Goal: Register for event/course

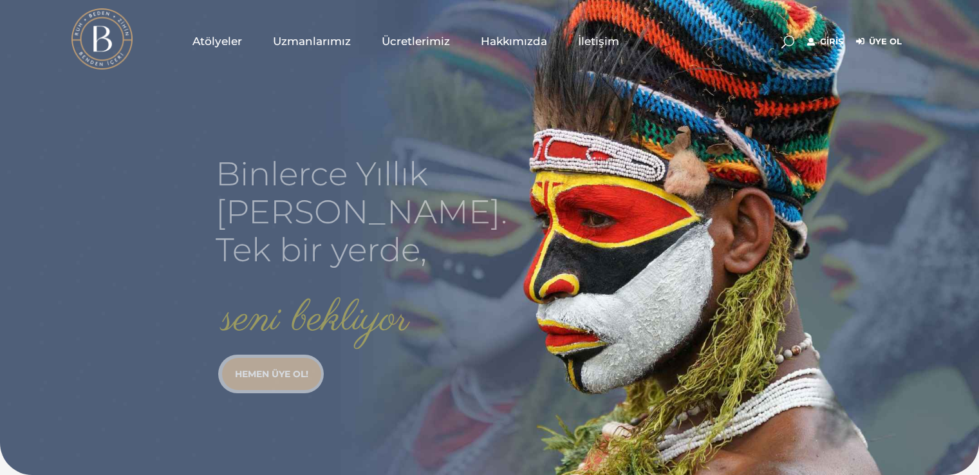
type input "linguaaad@gmail.com"
click at [831, 44] on link "Giriş" at bounding box center [825, 41] width 36 height 15
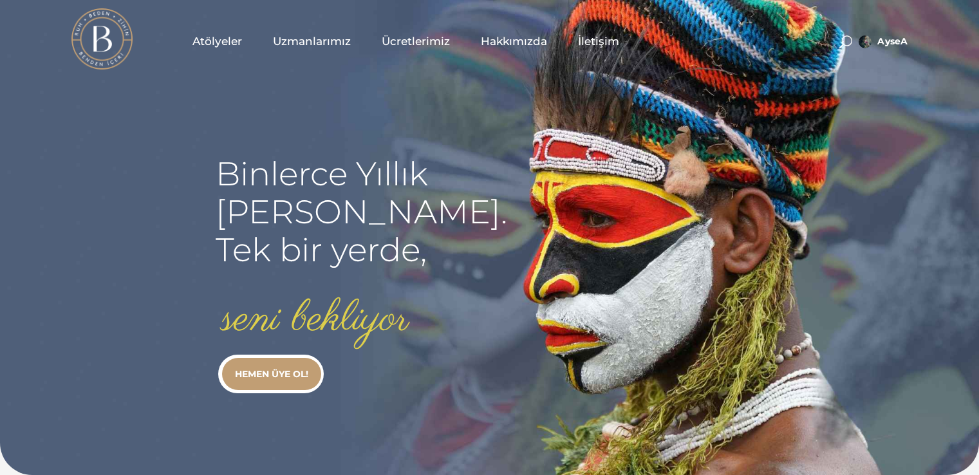
click at [214, 48] on span "Atölyeler" at bounding box center [218, 41] width 50 height 15
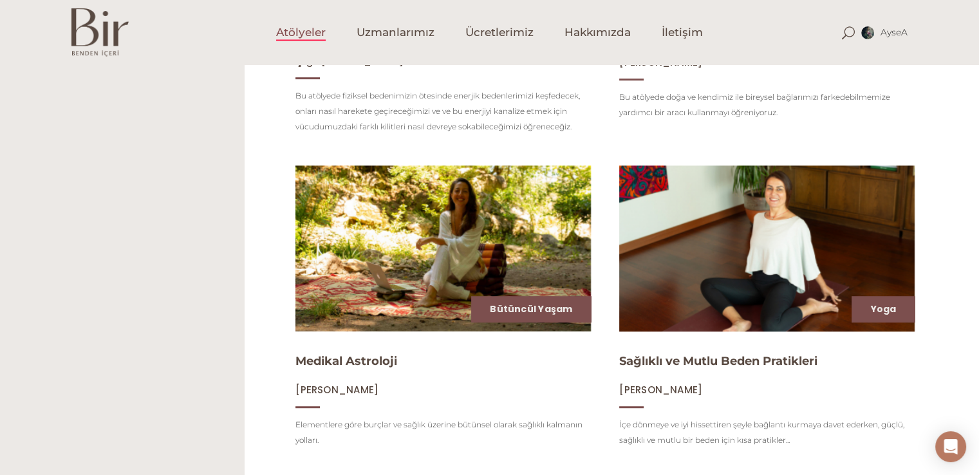
scroll to position [299, 0]
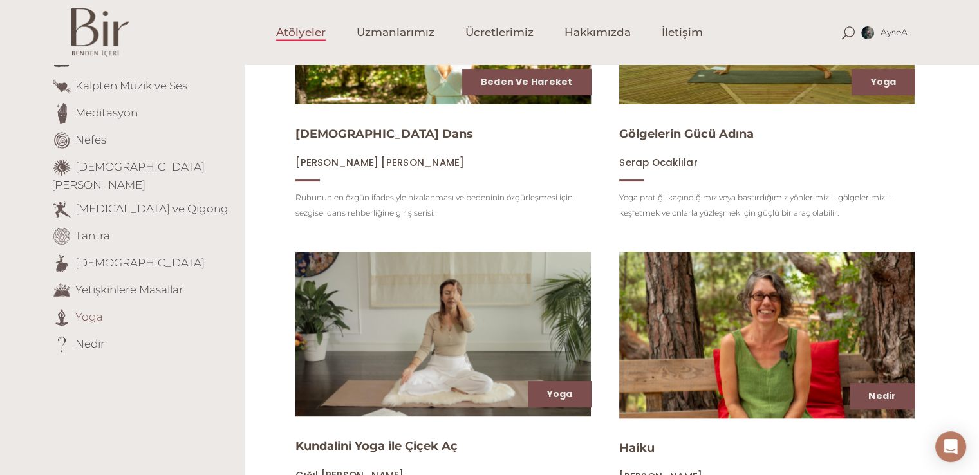
click at [95, 310] on link "Yoga" at bounding box center [89, 316] width 28 height 13
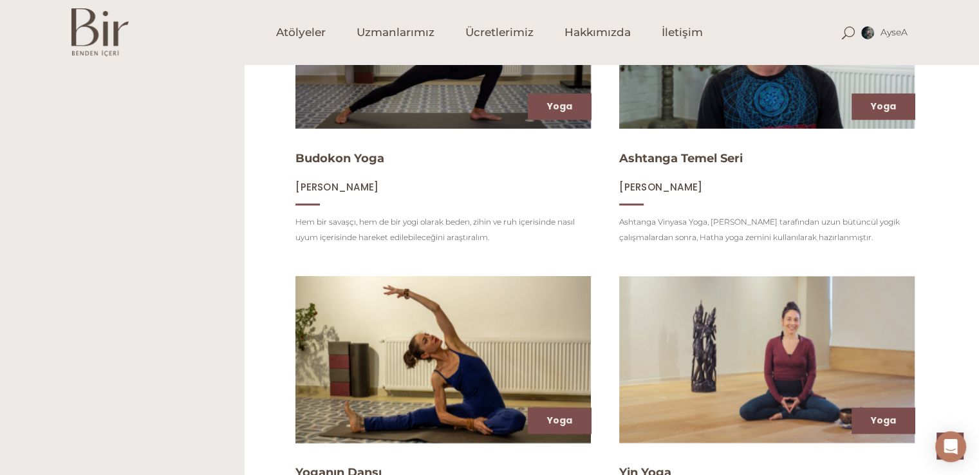
scroll to position [1560, 0]
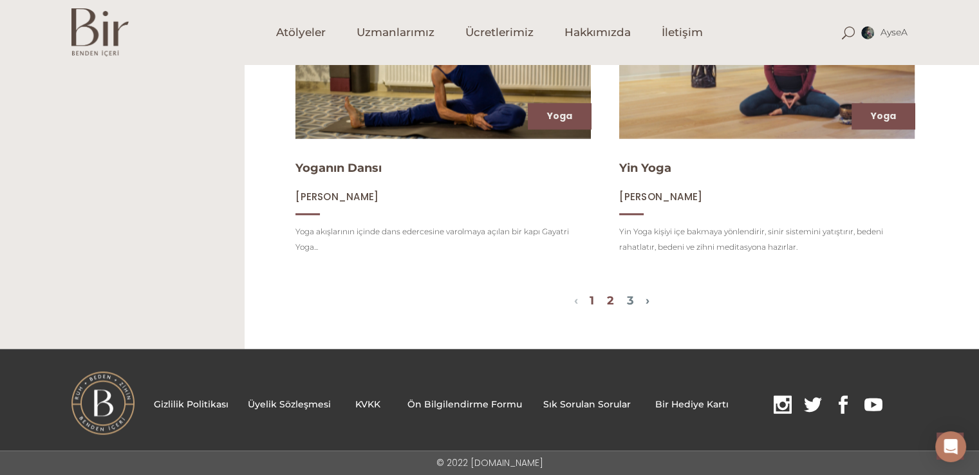
click at [612, 299] on link "2" at bounding box center [610, 301] width 7 height 14
click at [650, 299] on link "›" at bounding box center [648, 301] width 4 height 14
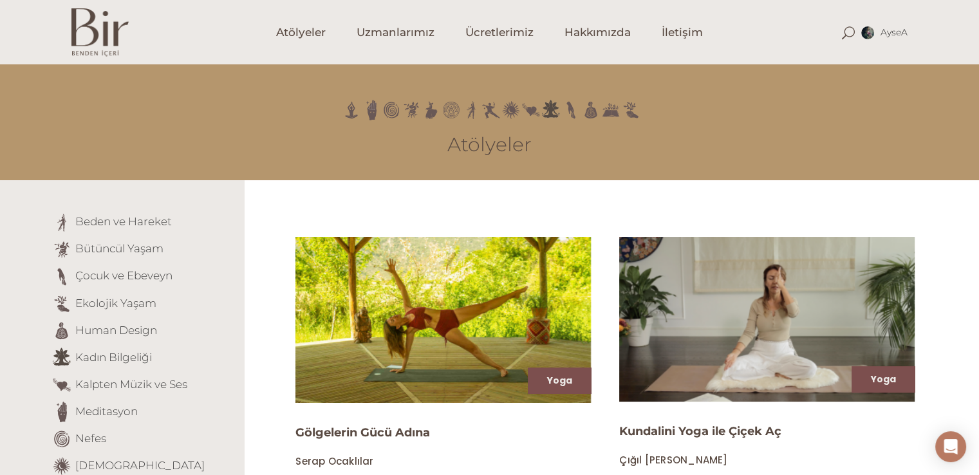
scroll to position [415, 0]
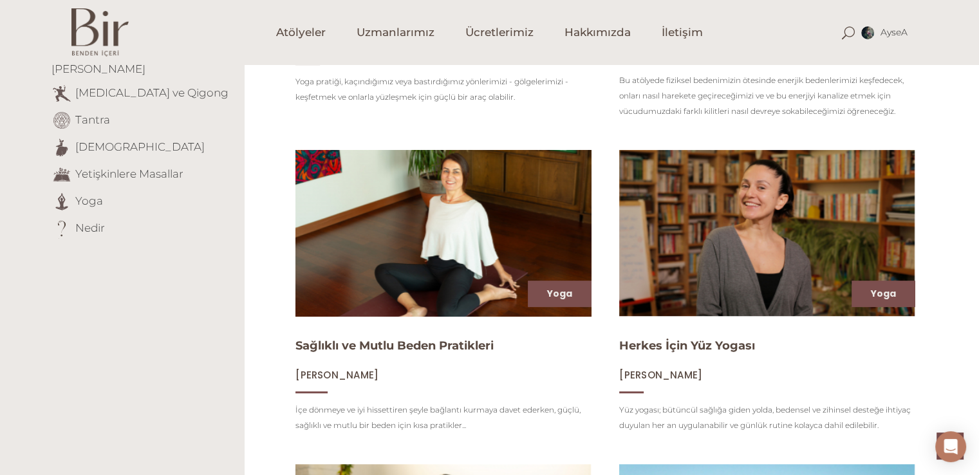
click at [478, 269] on img at bounding box center [443, 232] width 305 height 171
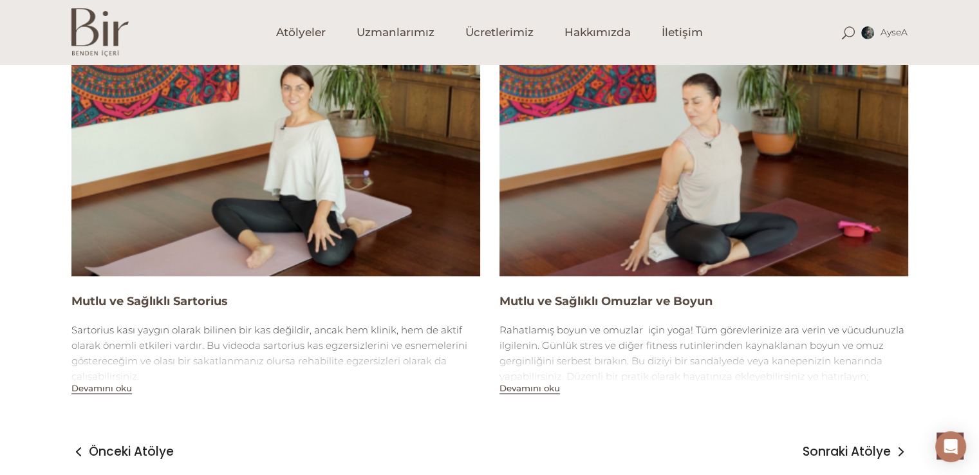
scroll to position [1431, 0]
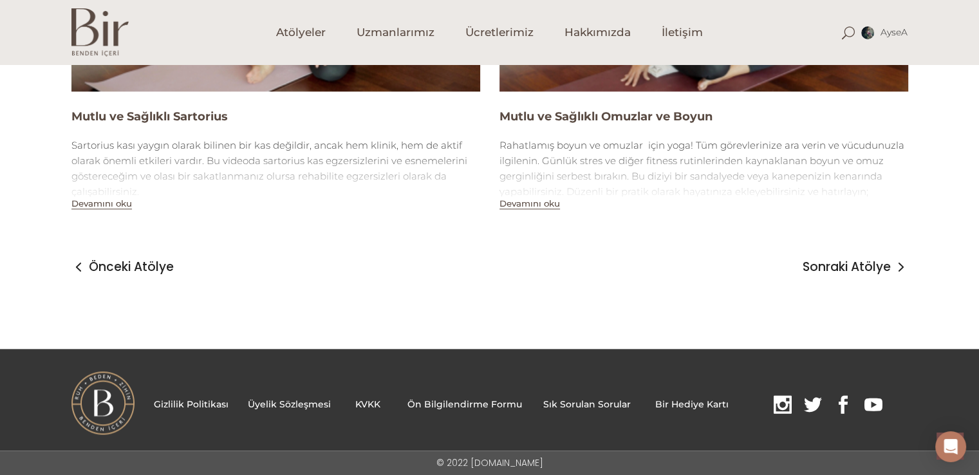
click at [557, 205] on button "Devamını oku" at bounding box center [530, 203] width 61 height 11
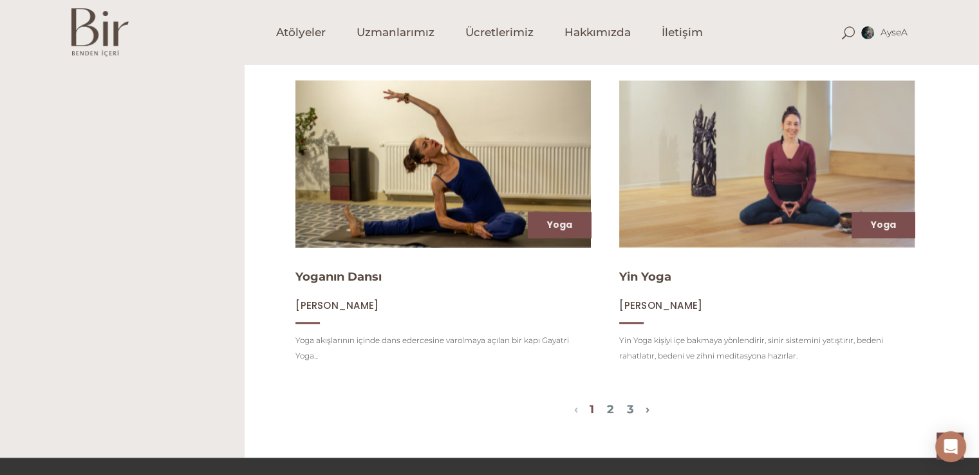
scroll to position [1449, 0]
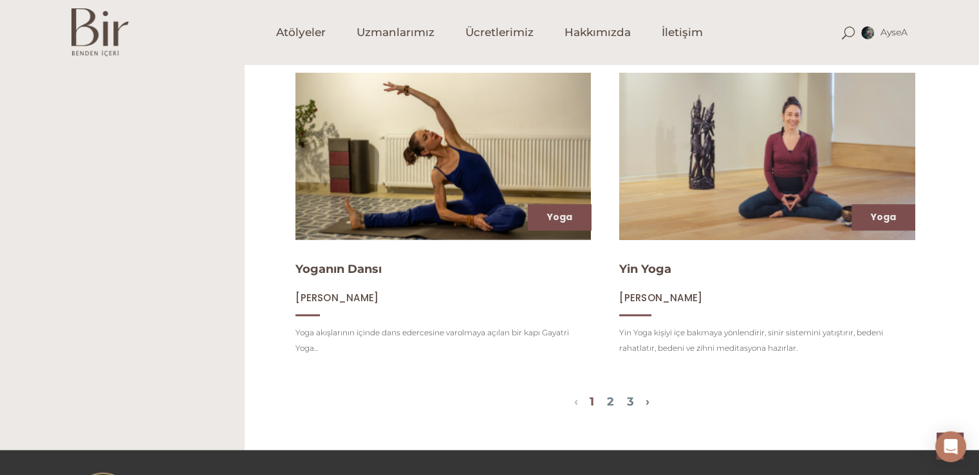
click at [793, 179] on img at bounding box center [767, 155] width 305 height 171
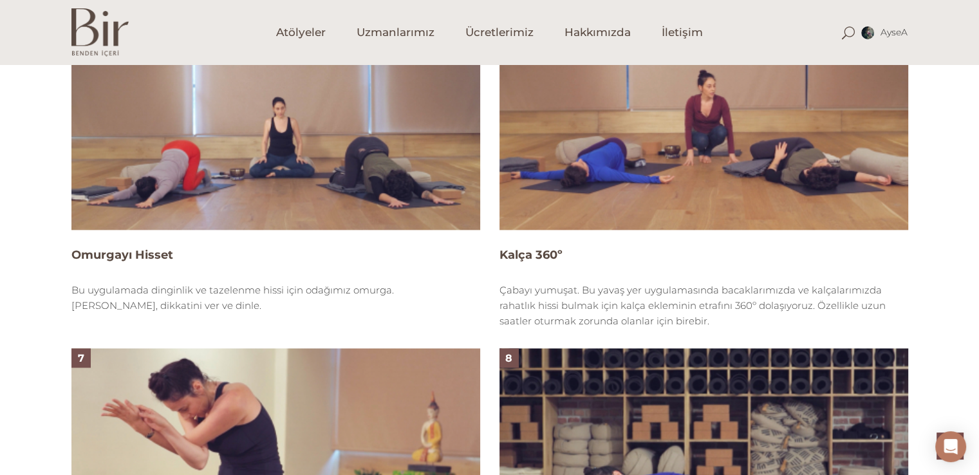
scroll to position [2076, 0]
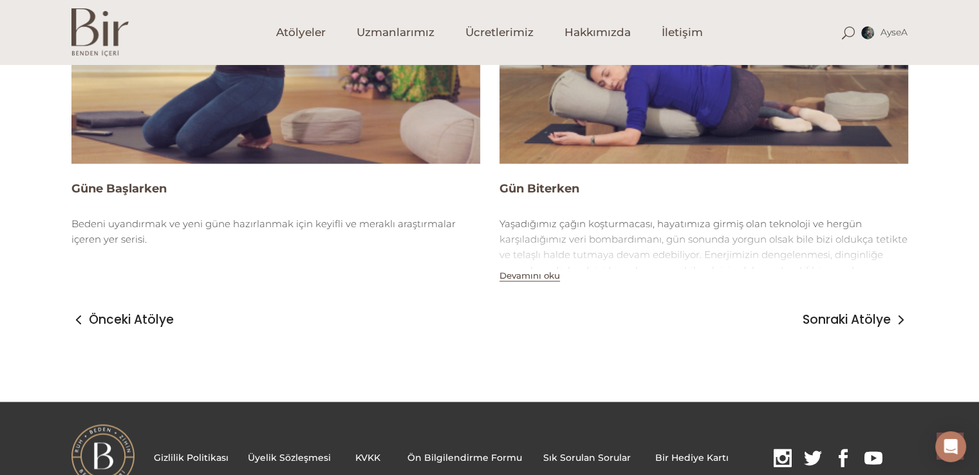
click at [565, 111] on img at bounding box center [704, 48] width 409 height 230
